Goal: Task Accomplishment & Management: Complete application form

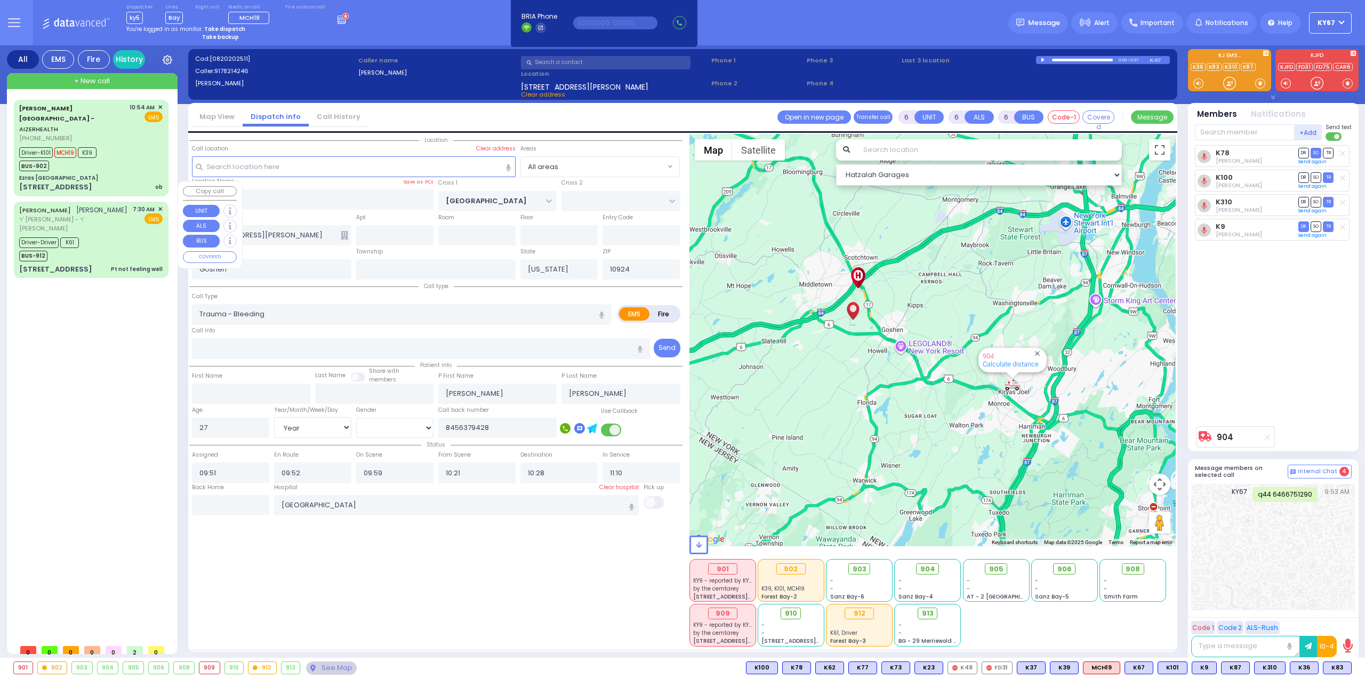
select select "Year"
select select "[DEMOGRAPHIC_DATA]"
drag, startPoint x: 117, startPoint y: 166, endPoint x: 123, endPoint y: 160, distance: 7.9
click at [122, 160] on div "[PERSON_NAME][GEOGRAPHIC_DATA] - AIZERHEALTH [PHONE_NUMBER] 10:54 AM ✕ EMS Driv…" at bounding box center [91, 147] width 150 height 93
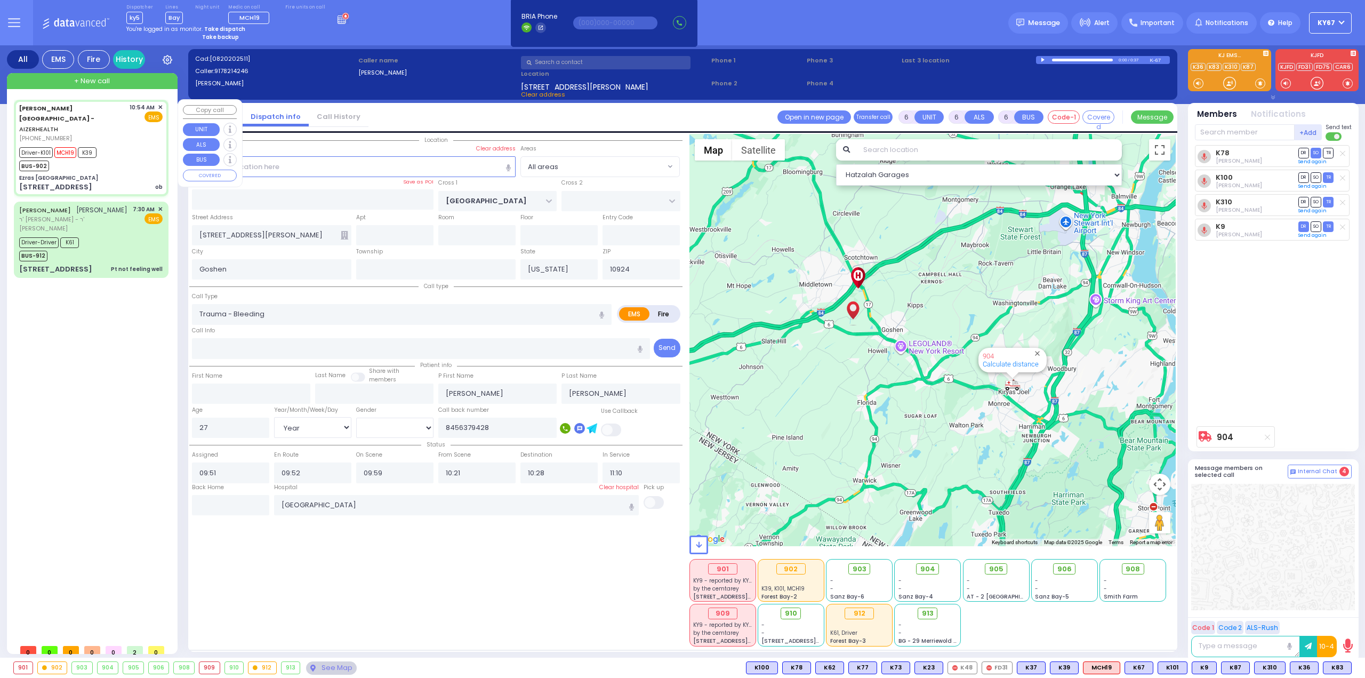
select select
type input "ob"
radio input "true"
type input "Brucha"
type input "Tregar"
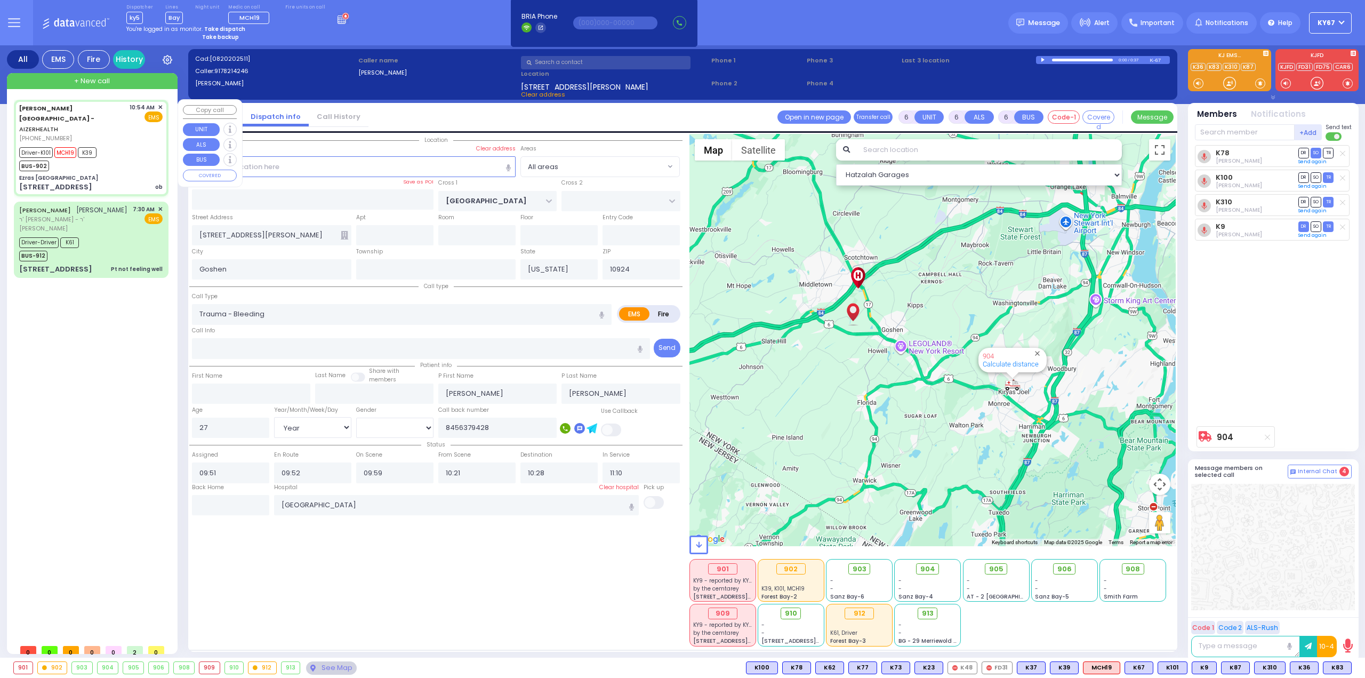
type input "28"
select select "Year"
select select "[DEMOGRAPHIC_DATA]"
type input "10:54"
type input "10:56"
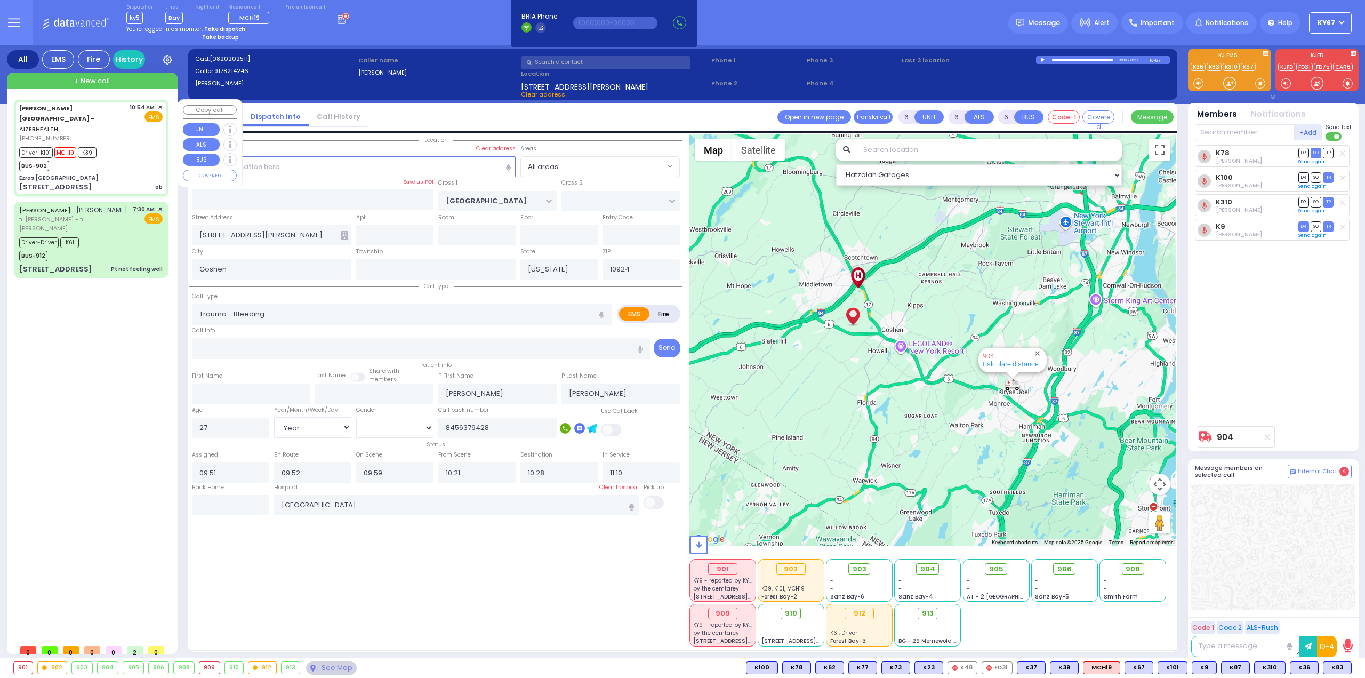
type input "10:59"
type input "11:02"
type input "[GEOGRAPHIC_DATA]"
select select "Hatzalah Garages"
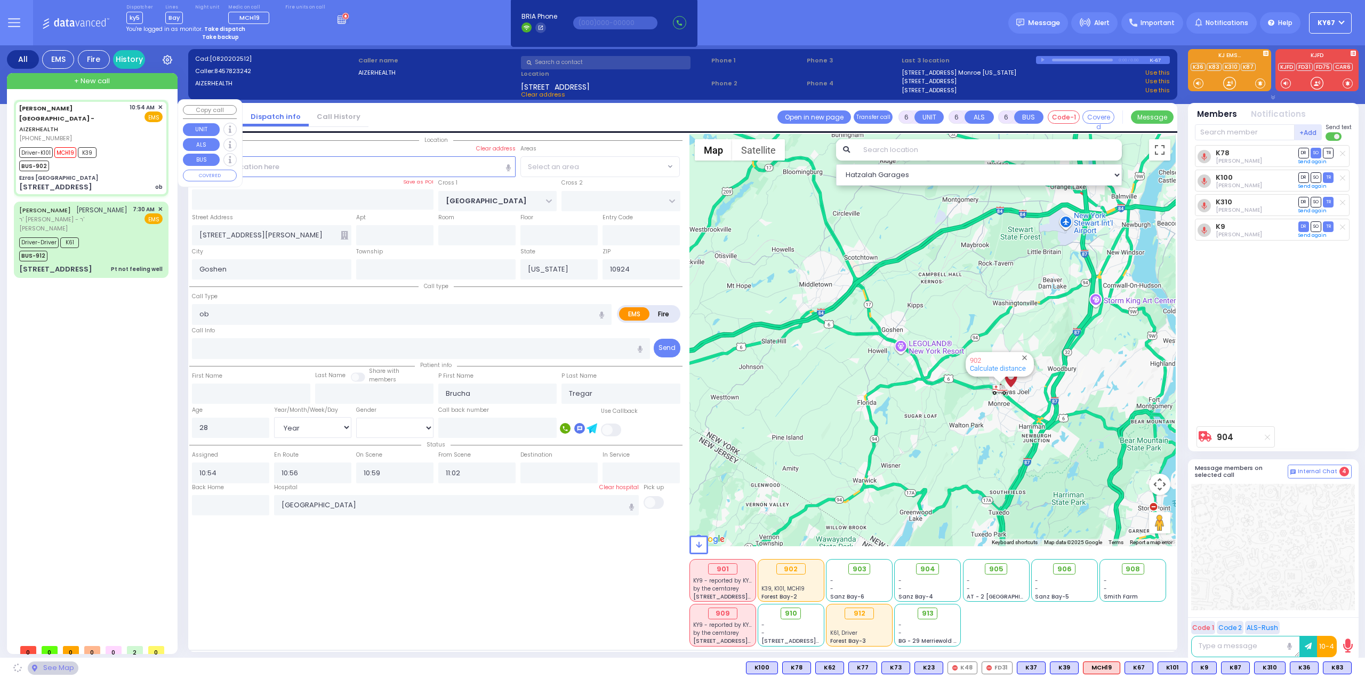
type input "Ezras [GEOGRAPHIC_DATA]"
type input "[PERSON_NAME] DR"
type input "CARTER LN"
type input "[STREET_ADDRESS]"
type input "[PERSON_NAME]"
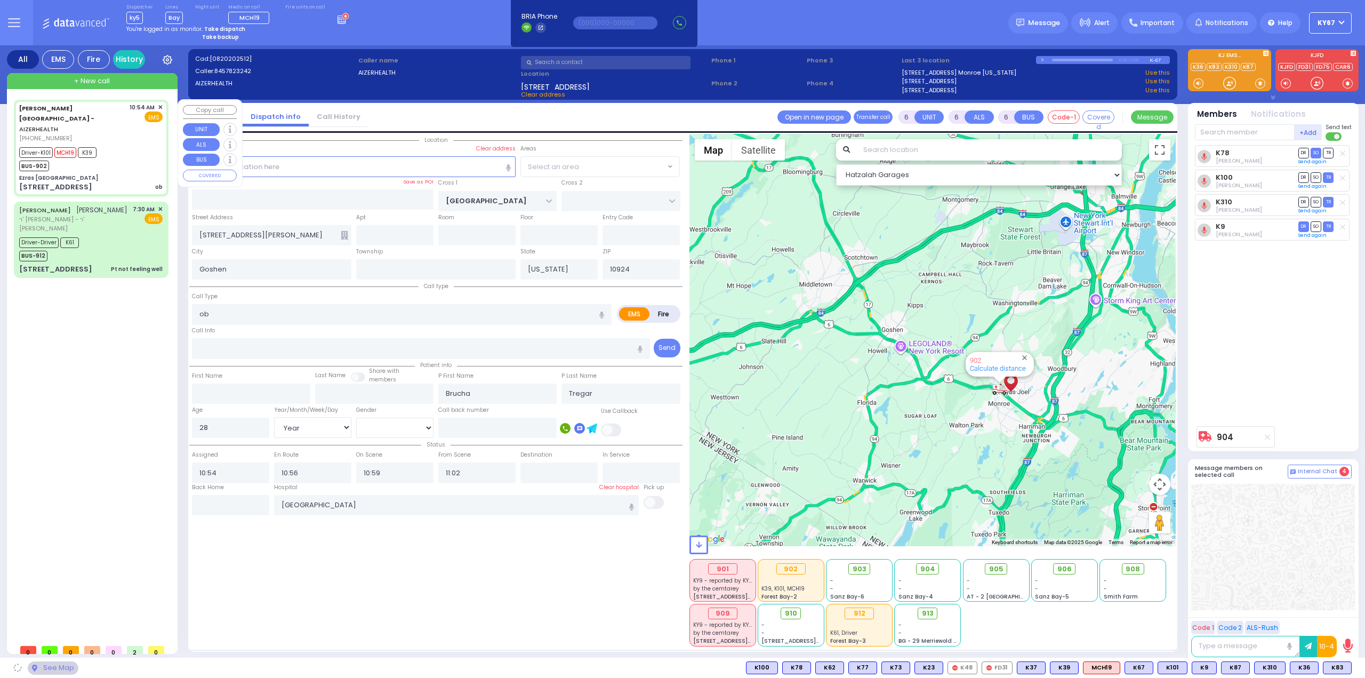
type input "10950"
select select "SECTION 2"
